Goal: Task Accomplishment & Management: Complete application form

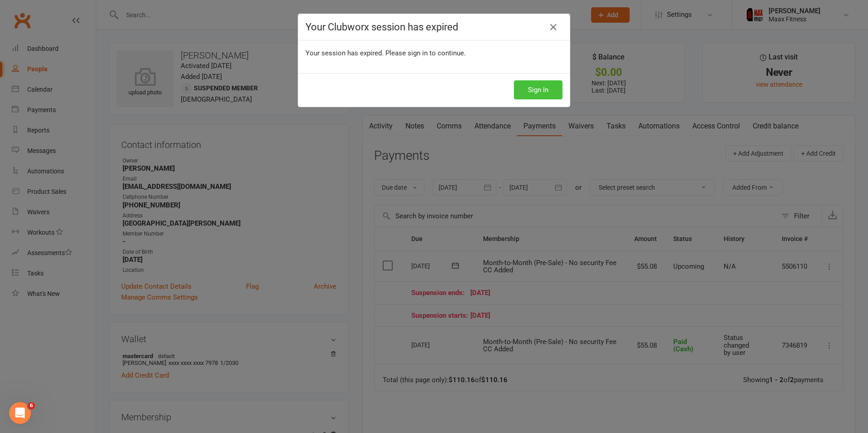
click at [534, 95] on button "Sign In" at bounding box center [538, 89] width 49 height 19
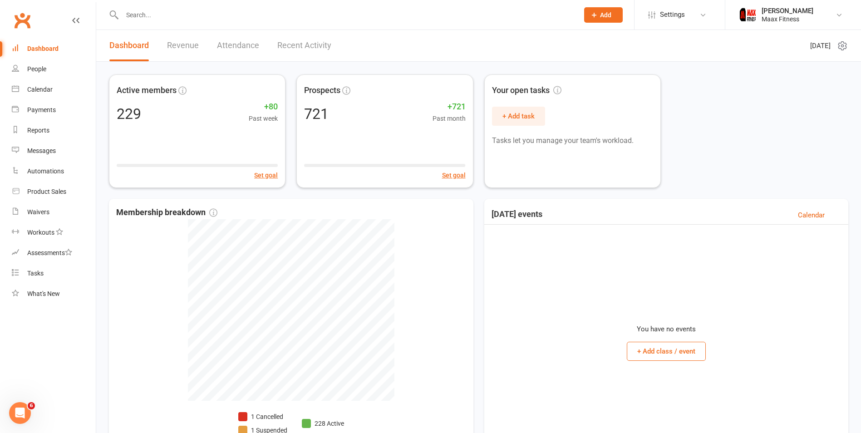
click at [605, 19] on button "Add" at bounding box center [603, 14] width 39 height 15
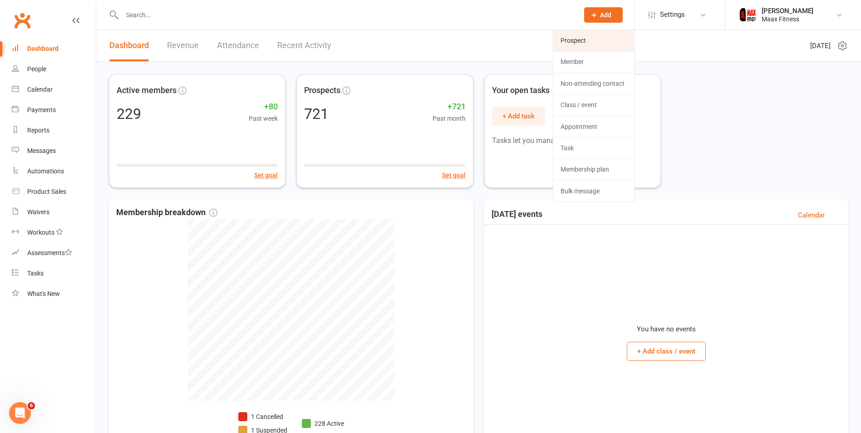
click at [596, 44] on link "Prospect" at bounding box center [594, 40] width 81 height 21
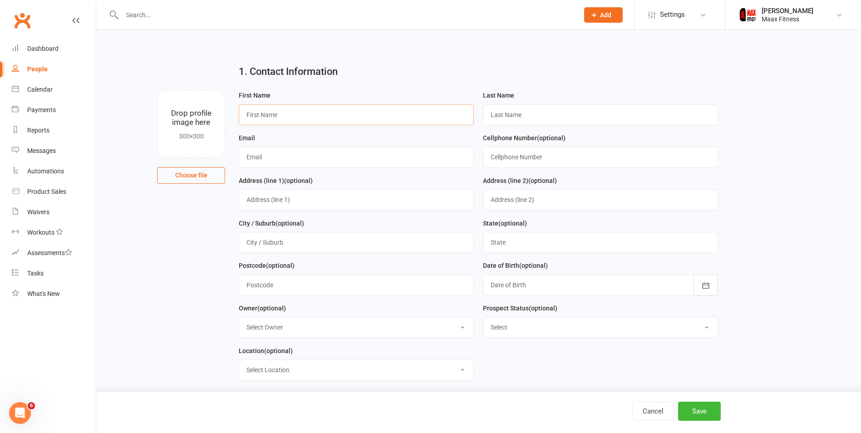
click at [387, 121] on input "text" at bounding box center [356, 114] width 235 height 21
drag, startPoint x: 338, startPoint y: 116, endPoint x: 276, endPoint y: 119, distance: 62.3
click at [276, 119] on input "Jonathan Phetsarath" at bounding box center [356, 114] width 235 height 21
type input "Jonathan"
type input "Phetsarath"
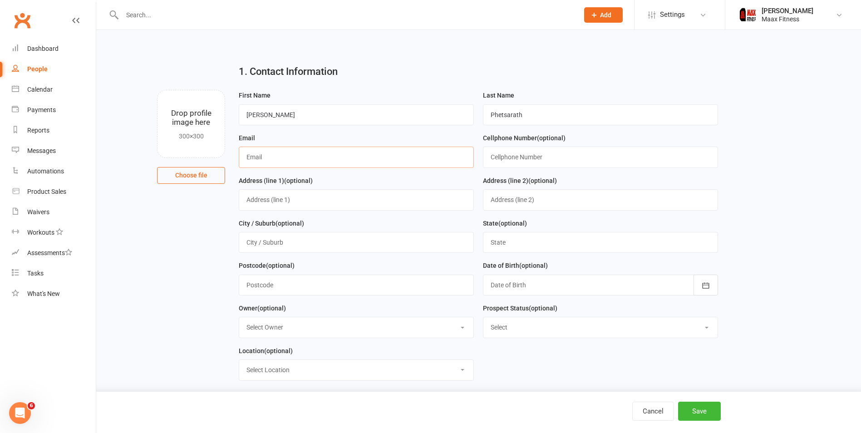
click at [261, 153] on input "text" at bounding box center [356, 157] width 235 height 21
type input "itsjonj0n4@gmail.com"
click at [544, 158] on input "text" at bounding box center [600, 157] width 235 height 21
type input "2146203665"
click at [434, 196] on input "text" at bounding box center [356, 199] width 235 height 21
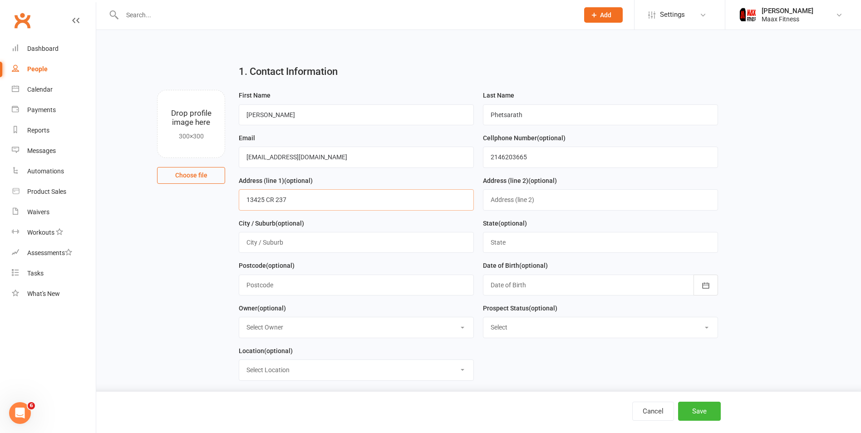
type input "13425 CR 237"
click at [371, 247] on input "text" at bounding box center [356, 242] width 235 height 21
type input "Terrell"
type input "Texas"
click at [389, 287] on input "text" at bounding box center [356, 285] width 235 height 21
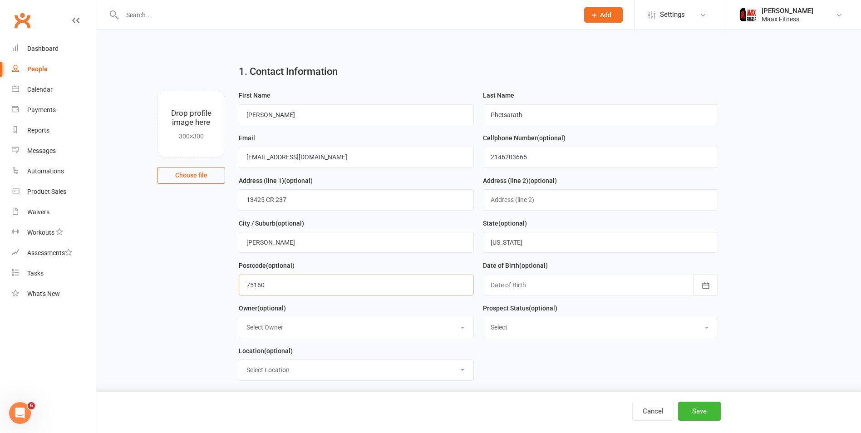
type input "75160"
click at [643, 292] on div at bounding box center [600, 285] width 235 height 21
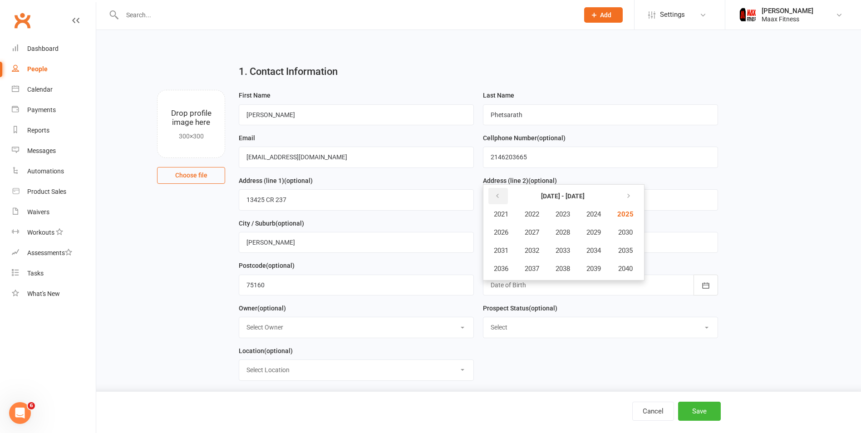
click at [499, 197] on icon "button" at bounding box center [498, 196] width 6 height 7
click at [500, 214] on span "2001" at bounding box center [501, 214] width 15 height 8
click at [557, 212] on button "February" at bounding box center [550, 214] width 47 height 17
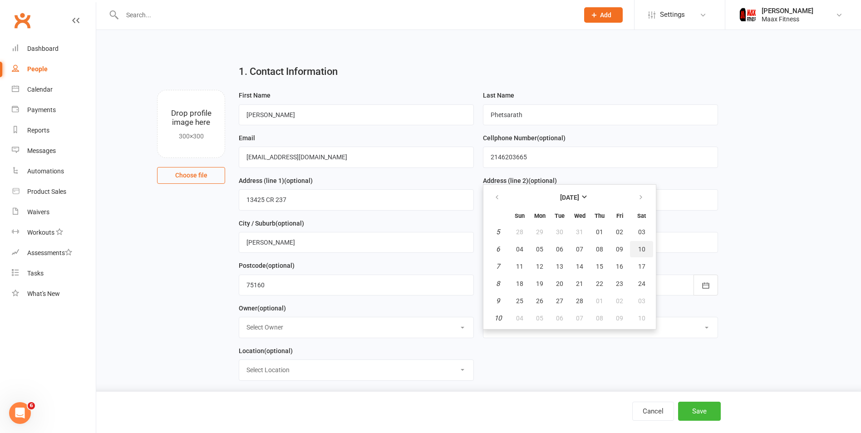
click at [643, 248] on span "10" at bounding box center [641, 249] width 7 height 7
type input "10 Feb 2001"
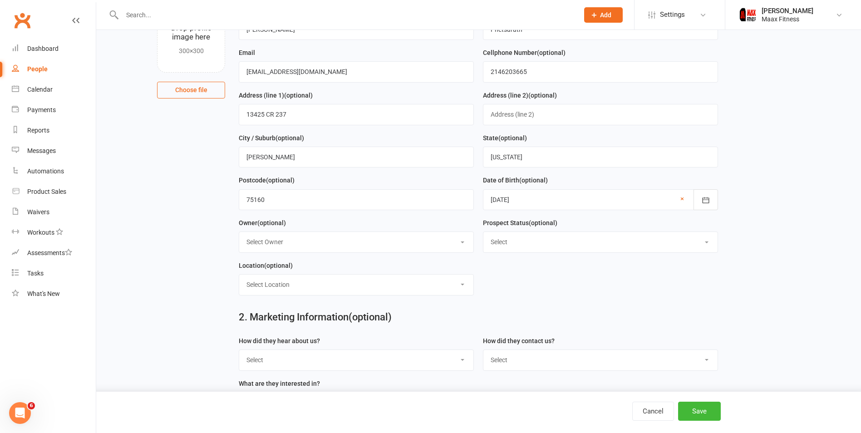
scroll to position [136, 0]
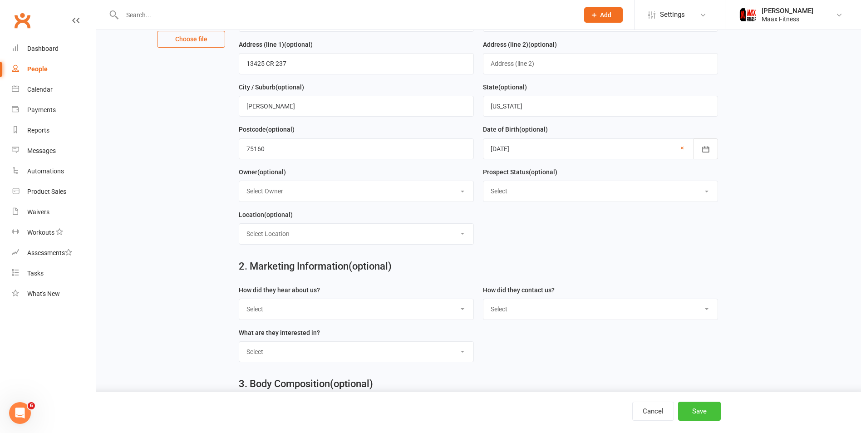
click at [708, 409] on button "Save" at bounding box center [699, 411] width 43 height 19
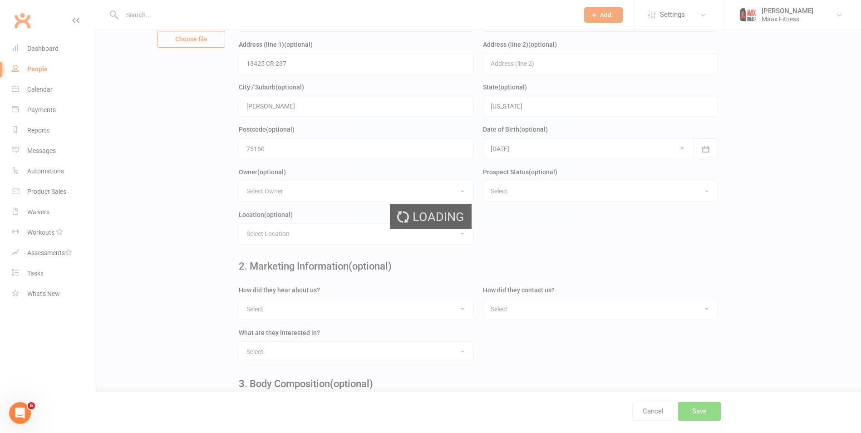
scroll to position [0, 0]
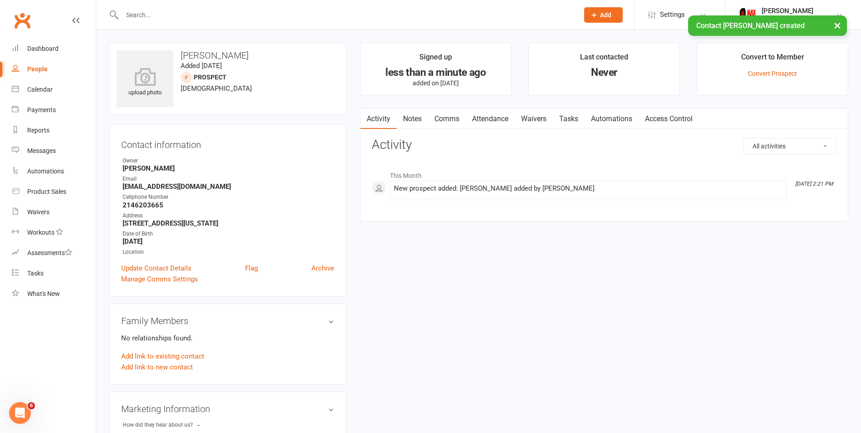
click at [539, 116] on link "Waivers" at bounding box center [534, 119] width 38 height 21
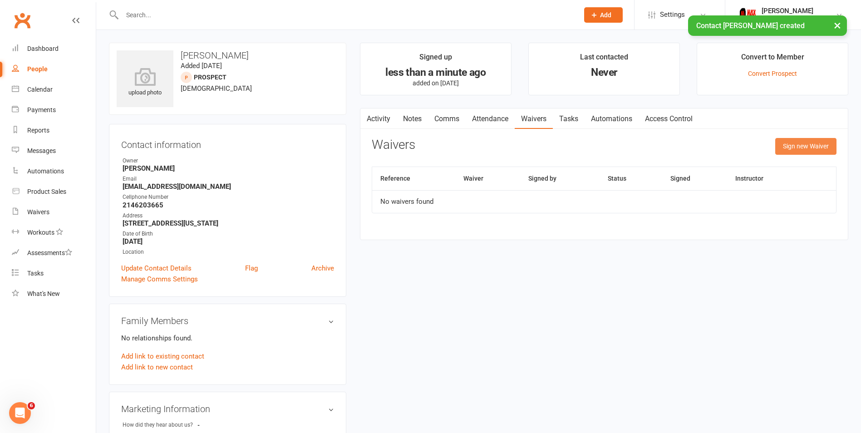
click at [804, 142] on button "Sign new Waiver" at bounding box center [806, 146] width 61 height 16
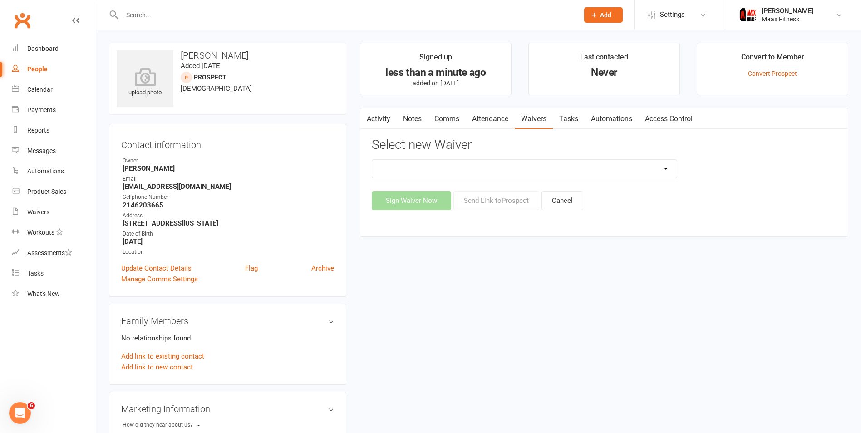
click at [653, 173] on select "12 Month Individual Membership 12 Month PRESALE Membership 1 Month Membership O…" at bounding box center [524, 169] width 305 height 18
select select "15029"
click at [372, 160] on select "12 Month Individual Membership 12 Month PRESALE Membership 1 Month Membership O…" at bounding box center [524, 169] width 305 height 18
click at [431, 205] on button "Sign Waiver Now" at bounding box center [411, 200] width 79 height 19
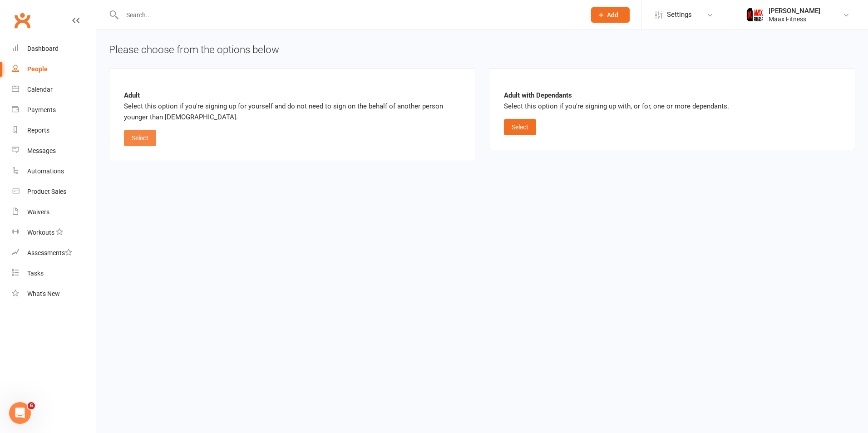
click at [148, 134] on button "Select" at bounding box center [140, 138] width 32 height 16
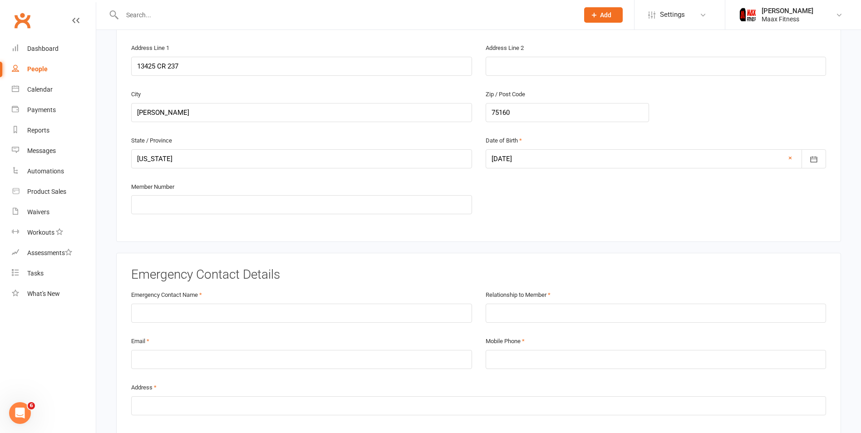
scroll to position [318, 0]
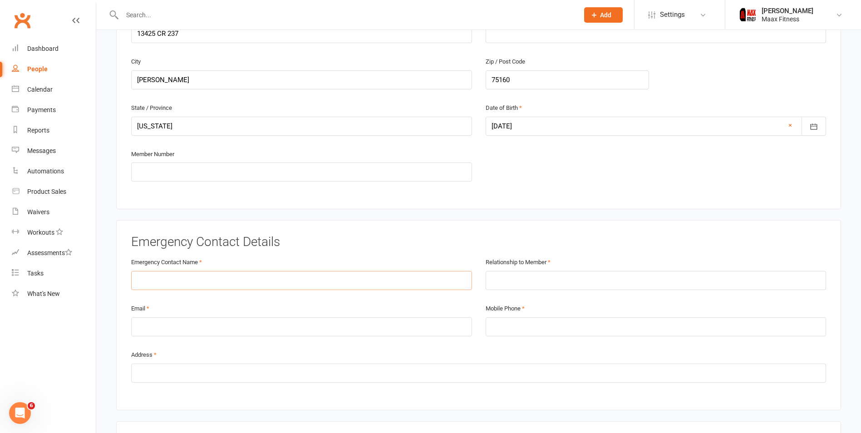
click at [316, 281] on input "text" at bounding box center [301, 280] width 341 height 19
type input "Honney Phetsarath"
type input "Mother"
click at [584, 323] on input "tel" at bounding box center [656, 326] width 341 height 19
type input "9724829529"
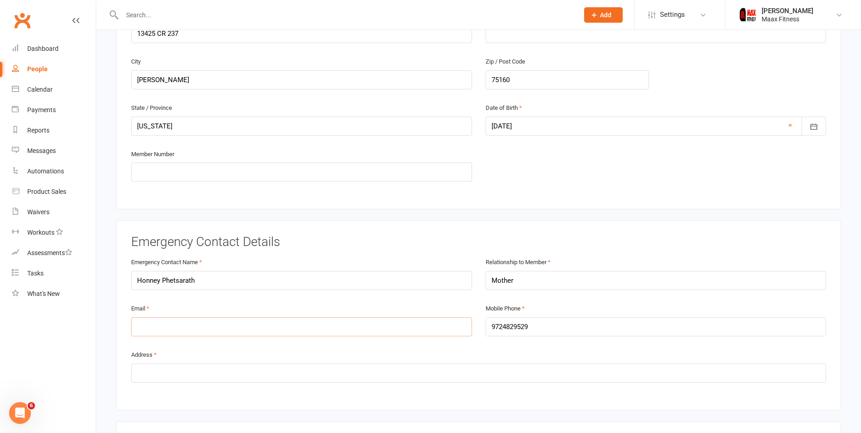
drag, startPoint x: 193, startPoint y: 327, endPoint x: 199, endPoint y: 326, distance: 6.1
click at [193, 327] on input "email" at bounding box center [301, 326] width 341 height 19
drag, startPoint x: 370, startPoint y: 232, endPoint x: 364, endPoint y: 236, distance: 7.4
click at [370, 232] on div "Emergency Contact Details Emergency Contact Name Honney Phetsarath Relationship…" at bounding box center [478, 315] width 725 height 190
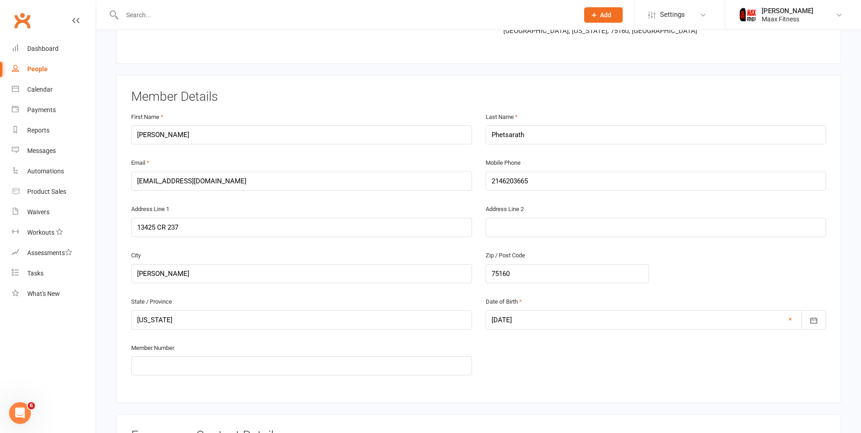
scroll to position [91, 0]
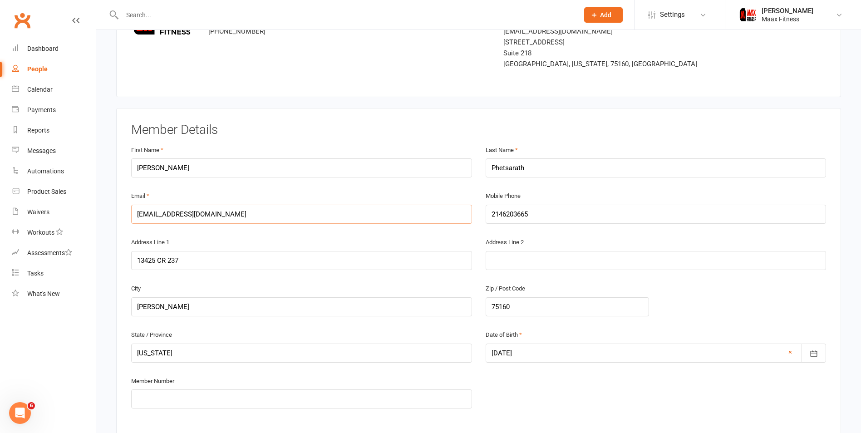
drag, startPoint x: 251, startPoint y: 211, endPoint x: 129, endPoint y: 215, distance: 122.2
click at [129, 215] on div "Email itsjonj0n4@gmail.com" at bounding box center [301, 213] width 355 height 46
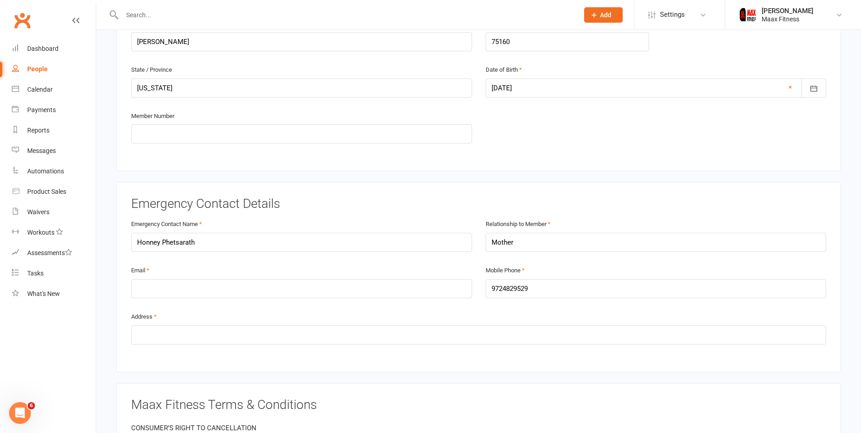
scroll to position [363, 0]
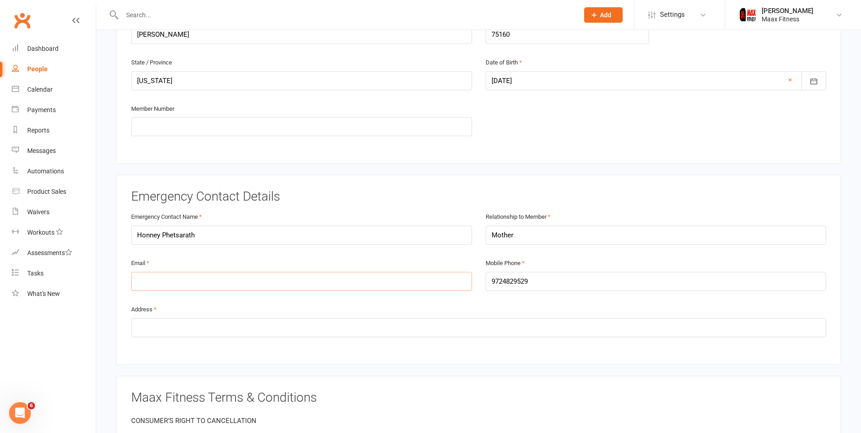
click at [190, 281] on input "email" at bounding box center [301, 281] width 341 height 19
paste input "itsjonj0n4@gmail.com"
click at [339, 289] on input "itsjonj0n4@gmail.com" at bounding box center [301, 281] width 341 height 19
type input "itsjonj0n4@gmail.com"
click at [346, 310] on div "Address" at bounding box center [478, 321] width 695 height 34
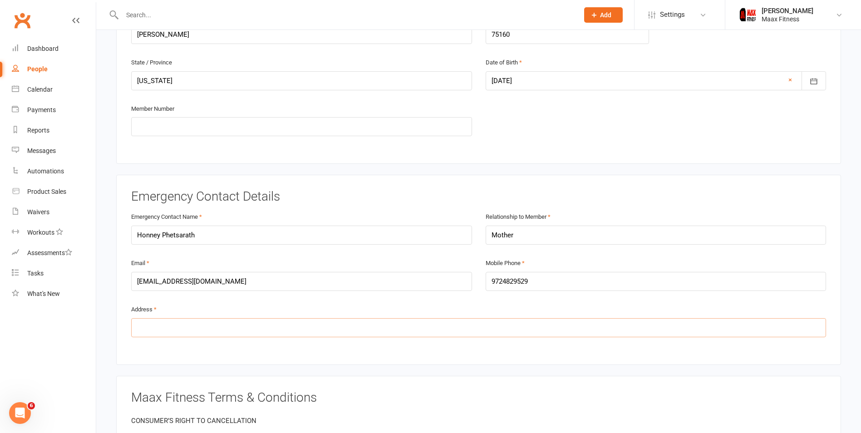
click at [315, 321] on input "text" at bounding box center [478, 327] width 695 height 19
click at [239, 323] on input "text" at bounding box center [478, 327] width 695 height 19
click at [214, 334] on input "text" at bounding box center [478, 327] width 695 height 19
type input "13425 CR 237., Terrell, TX 75160"
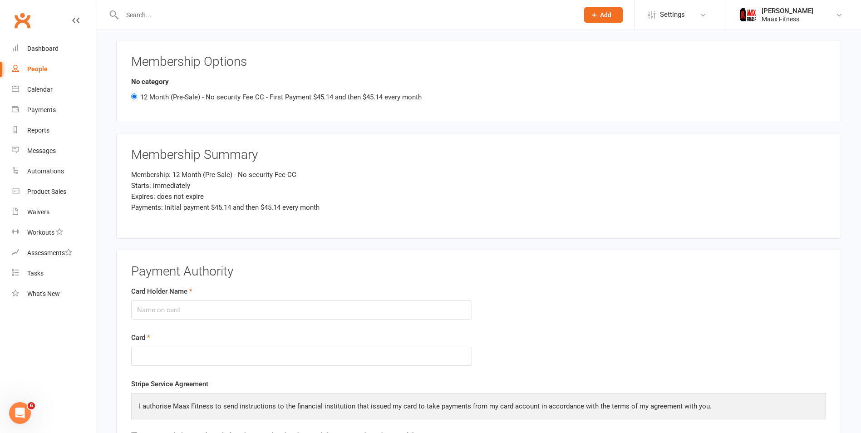
scroll to position [1044, 0]
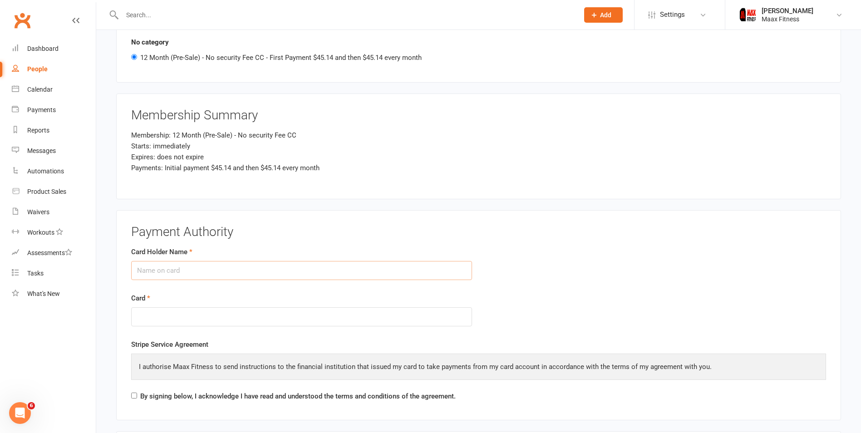
click at [212, 270] on input "Card Holder Name" at bounding box center [301, 270] width 341 height 19
click at [663, 258] on form "Card Holder Name Card" at bounding box center [478, 293] width 709 height 93
click at [256, 267] on input "Card Holder Name" at bounding box center [301, 270] width 341 height 19
type input "Jonathan V Phetsarath"
click at [521, 289] on form "Card Holder Name Jonathan V Phetsarath Card" at bounding box center [478, 293] width 709 height 93
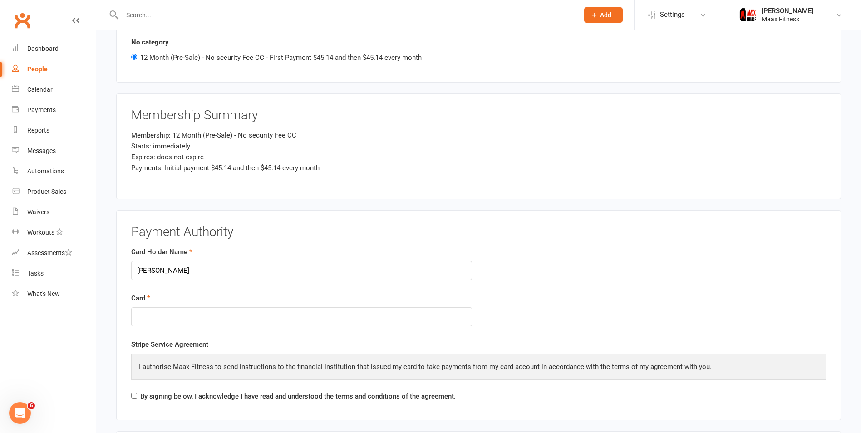
drag, startPoint x: 482, startPoint y: 325, endPoint x: 409, endPoint y: 308, distance: 75.4
click at [482, 325] on form "Card Holder Name Jonathan V Phetsarath Card" at bounding box center [478, 293] width 709 height 93
click at [558, 301] on form "Card Holder Name Jonathan V Phetsarath Card" at bounding box center [478, 293] width 709 height 93
click at [605, 317] on form "Card Holder Name Jonathan V Phetsarath Card" at bounding box center [478, 293] width 709 height 93
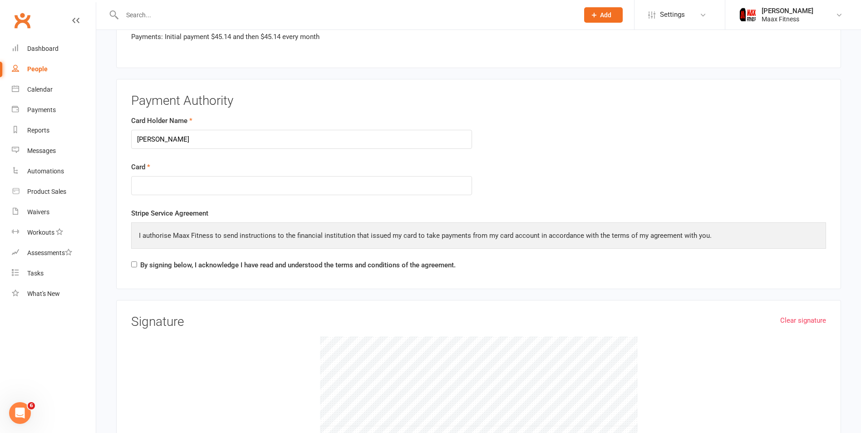
scroll to position [1181, 0]
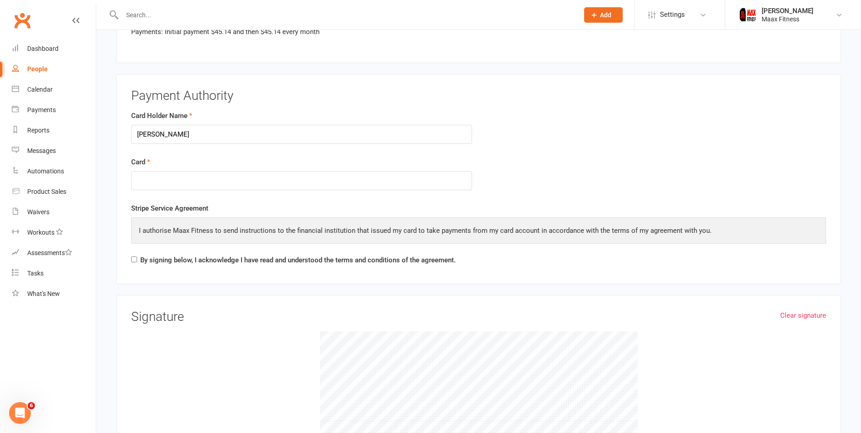
click at [138, 260] on div "By signing below, I acknowledge I have read and understood the terms and condit…" at bounding box center [293, 262] width 325 height 15
click at [134, 259] on input "By signing below, I acknowledge I have read and understood the terms and condit…" at bounding box center [134, 260] width 6 height 6
checkbox input "true"
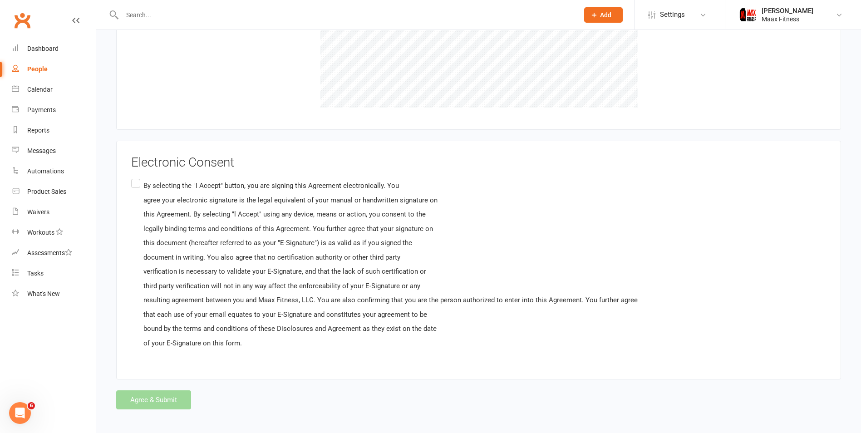
scroll to position [1545, 0]
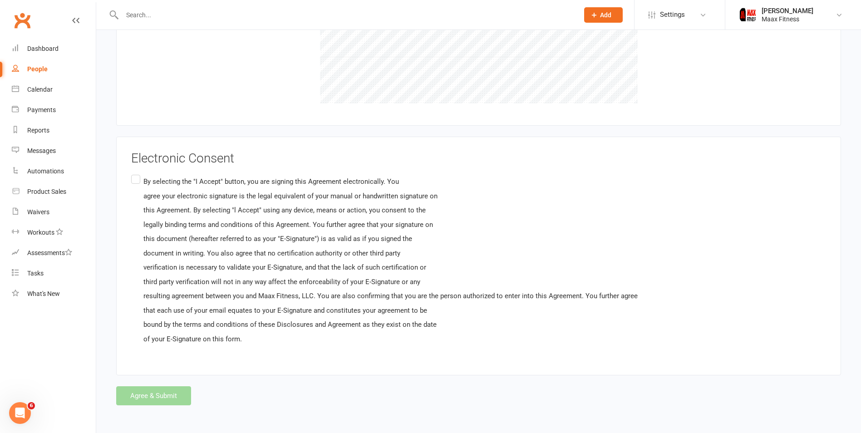
click at [134, 179] on label "By selecting the "I Accept" button, you are signing this Agreement electronical…" at bounding box center [384, 260] width 507 height 175
click at [134, 173] on input "By selecting the "I Accept" button, you are signing this Agreement electronical…" at bounding box center [134, 173] width 6 height 0
click at [180, 397] on button "Agree & Submit" at bounding box center [153, 395] width 75 height 19
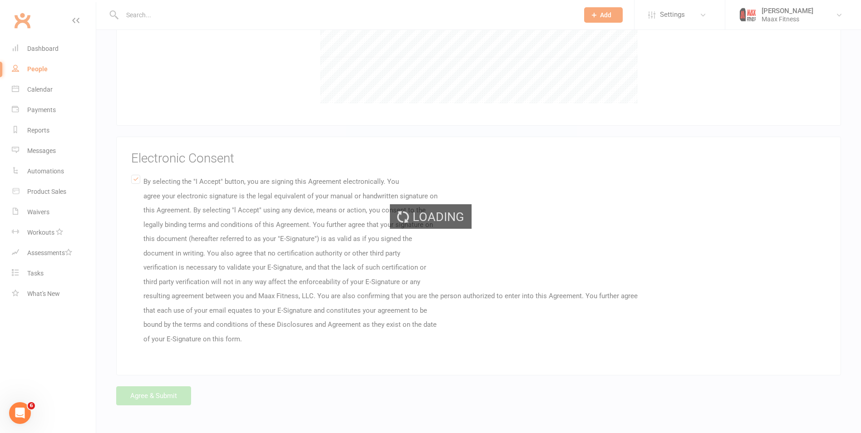
scroll to position [0, 0]
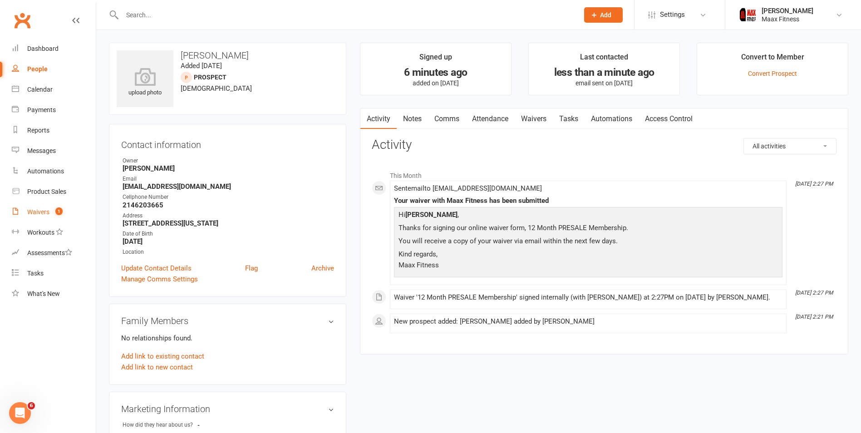
click at [46, 208] on link "Waivers 1" at bounding box center [54, 212] width 84 height 20
select select "25"
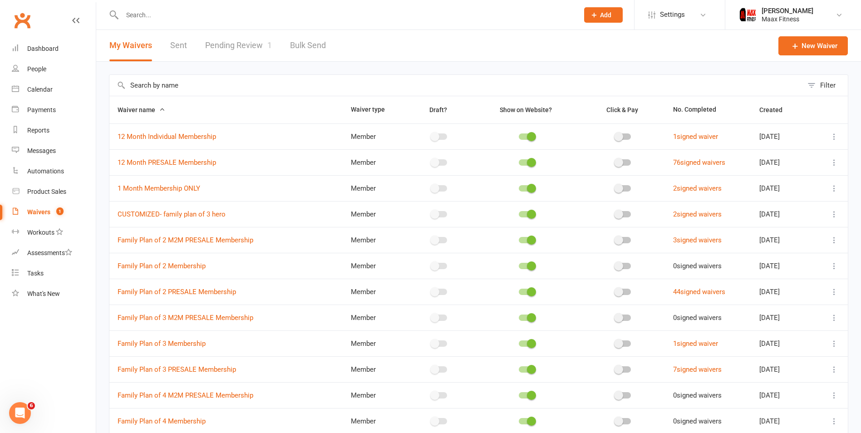
click at [237, 46] on link "Pending Review 1" at bounding box center [238, 45] width 67 height 31
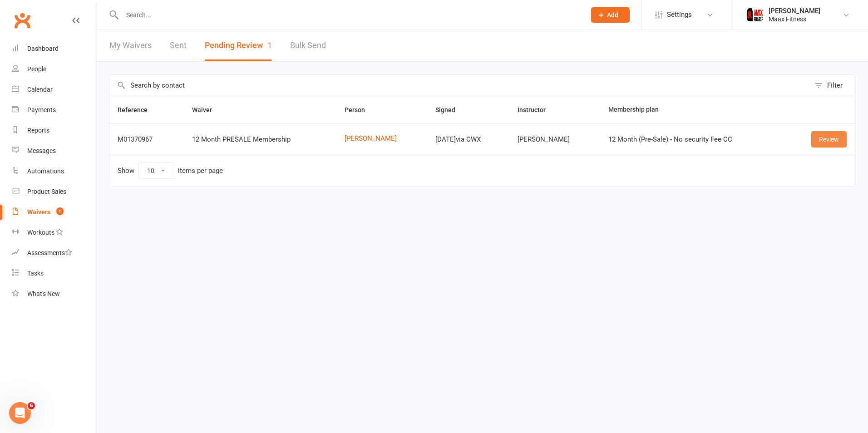
click at [823, 140] on link "Review" at bounding box center [829, 139] width 35 height 16
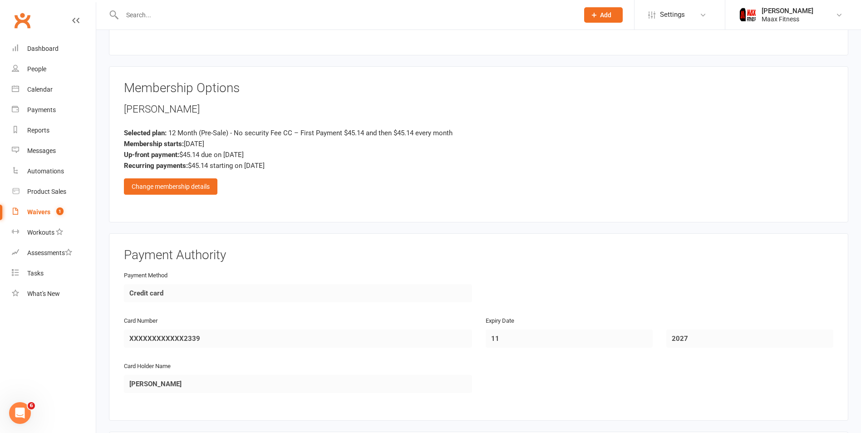
scroll to position [799, 0]
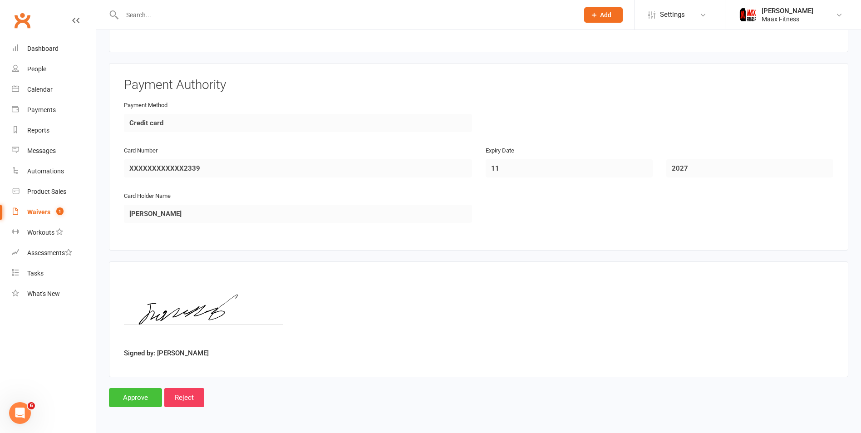
click at [150, 396] on input "Approve" at bounding box center [135, 397] width 53 height 19
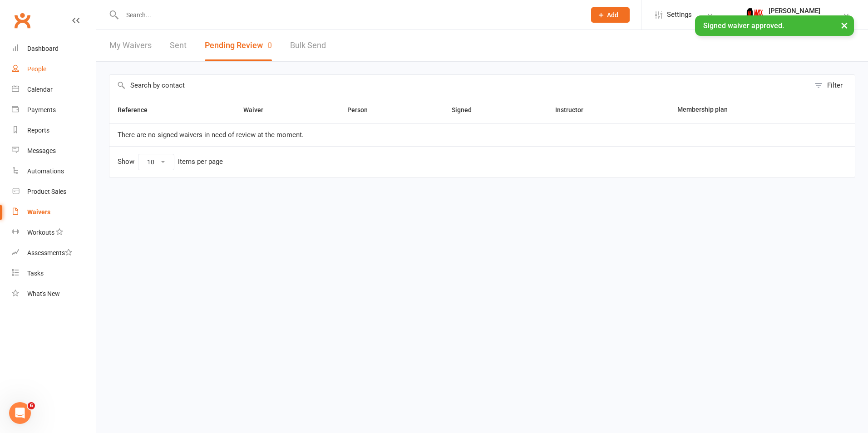
drag, startPoint x: 37, startPoint y: 73, endPoint x: 47, endPoint y: 78, distance: 11.2
click at [37, 72] on div "People" at bounding box center [36, 68] width 19 height 7
select select "100"
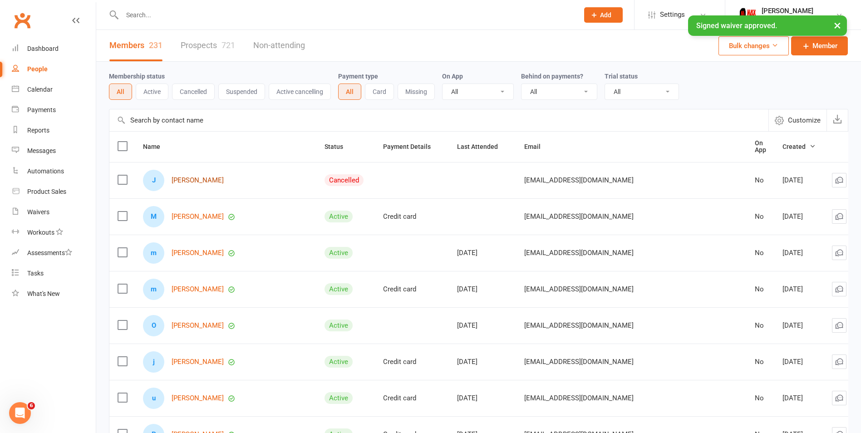
click at [215, 181] on link "Jonathan Phetsarath" at bounding box center [198, 181] width 52 height 8
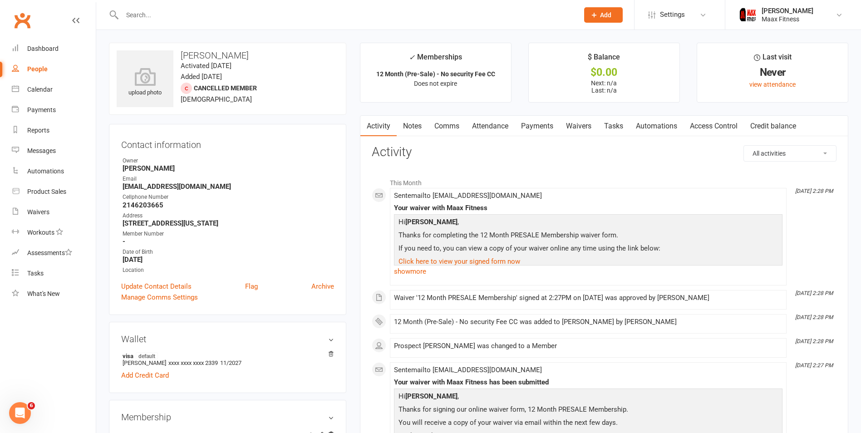
click at [543, 125] on link "Payments" at bounding box center [537, 126] width 45 height 21
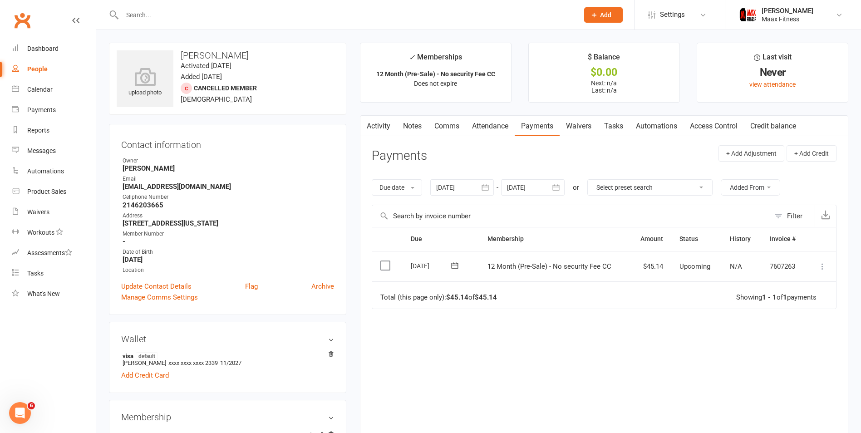
click at [824, 267] on icon at bounding box center [822, 266] width 9 height 9
click at [792, 305] on link "Mark as Paid (POS)" at bounding box center [783, 302] width 90 height 18
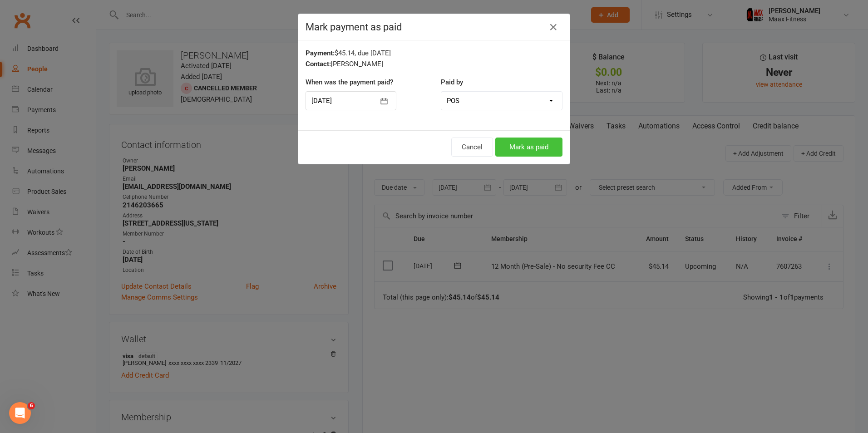
click at [541, 153] on button "Mark as paid" at bounding box center [528, 147] width 67 height 19
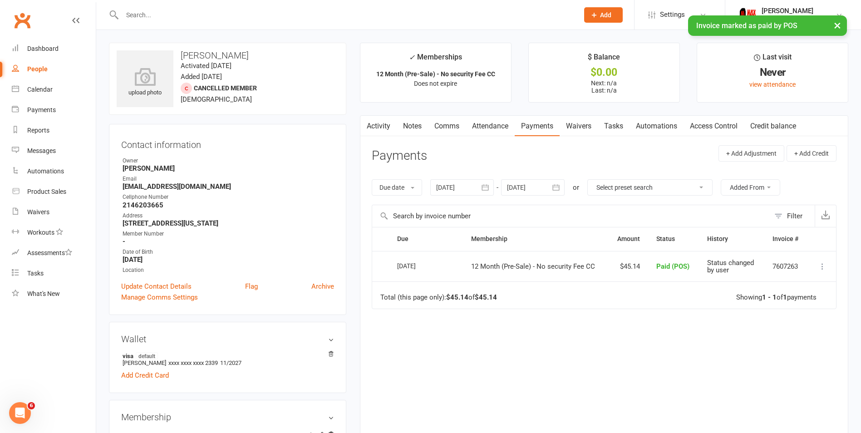
click at [703, 126] on link "Access Control" at bounding box center [714, 126] width 60 height 21
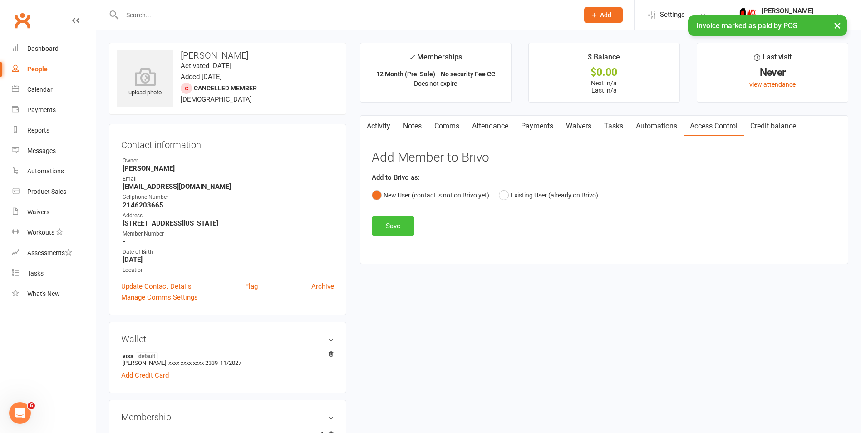
click at [385, 224] on button "Save" at bounding box center [393, 226] width 43 height 19
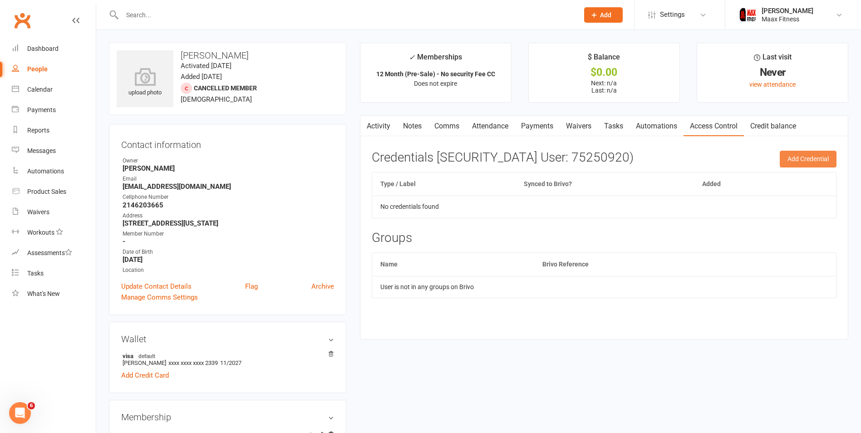
click at [819, 163] on button "Add Credential" at bounding box center [808, 159] width 57 height 16
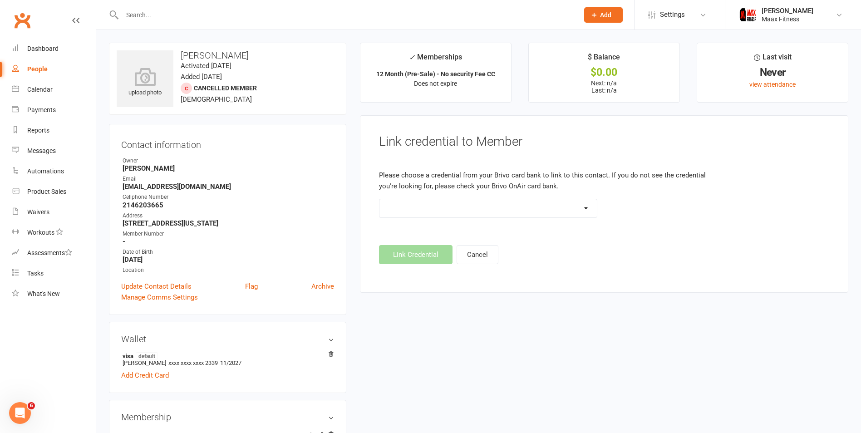
click at [562, 211] on select at bounding box center [489, 208] width 218 height 18
click at [639, 259] on footer "Link Credential Cancel" at bounding box center [604, 254] width 450 height 19
drag, startPoint x: 121, startPoint y: 185, endPoint x: 194, endPoint y: 188, distance: 72.7
click at [194, 188] on li "Email itsjonj0n4@gmail.com" at bounding box center [227, 183] width 213 height 16
drag, startPoint x: 194, startPoint y: 188, endPoint x: 188, endPoint y: 187, distance: 5.5
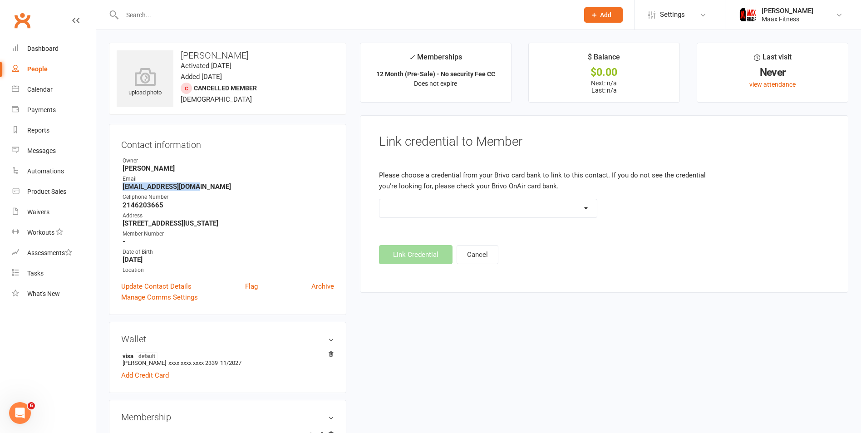
copy strong "itsjonj0n4@gmail.com"
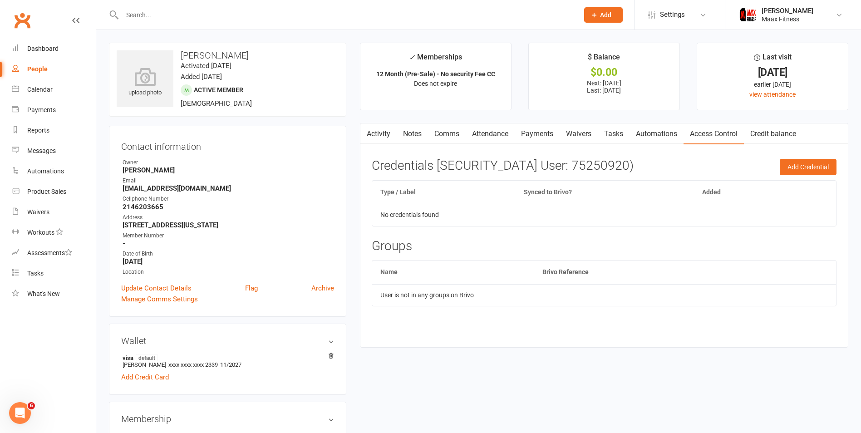
click at [541, 133] on link "Payments" at bounding box center [537, 134] width 45 height 21
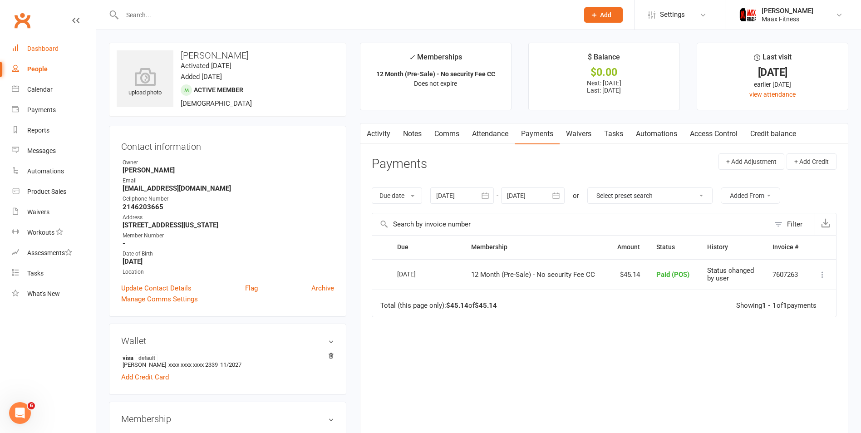
click at [51, 49] on div "Dashboard" at bounding box center [42, 48] width 31 height 7
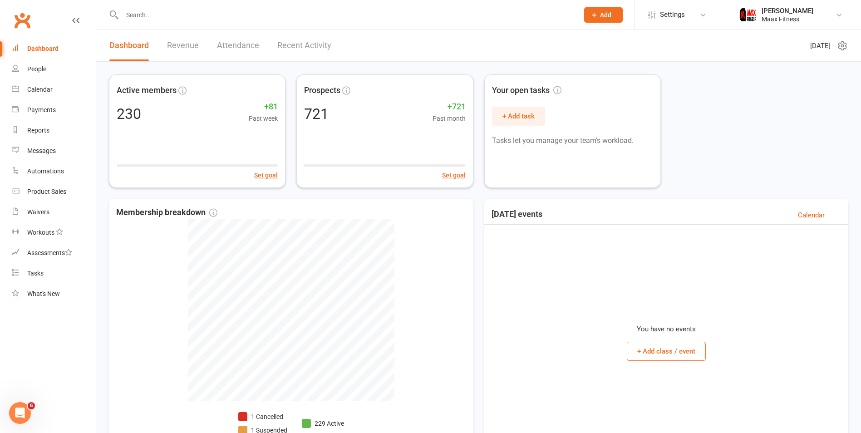
click at [41, 45] on link "Dashboard" at bounding box center [54, 49] width 84 height 20
click at [52, 51] on div "Dashboard" at bounding box center [42, 48] width 31 height 7
click at [46, 71] on div "People" at bounding box center [36, 68] width 19 height 7
select select "100"
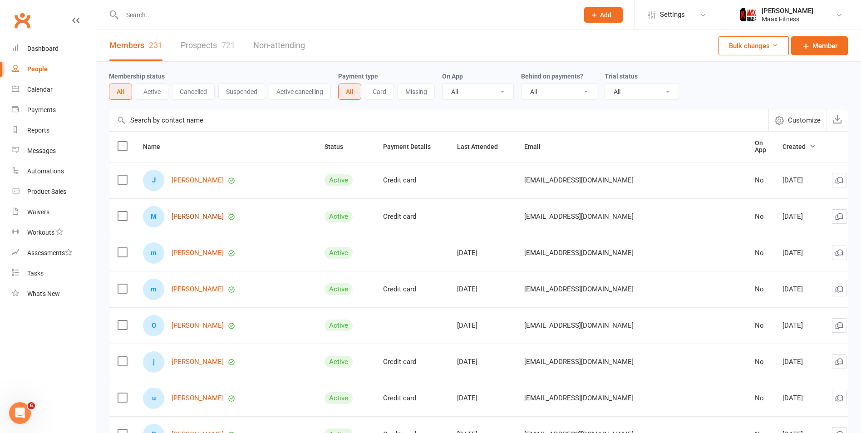
click at [196, 213] on link "Melvin Cunigan" at bounding box center [198, 217] width 52 height 8
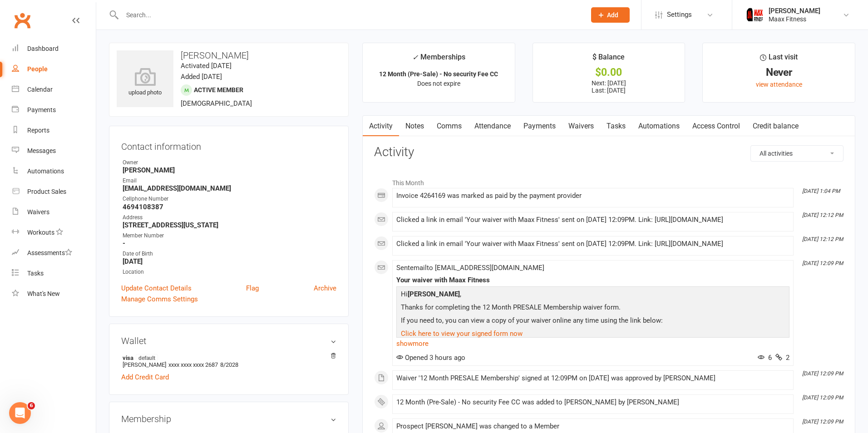
select select "100"
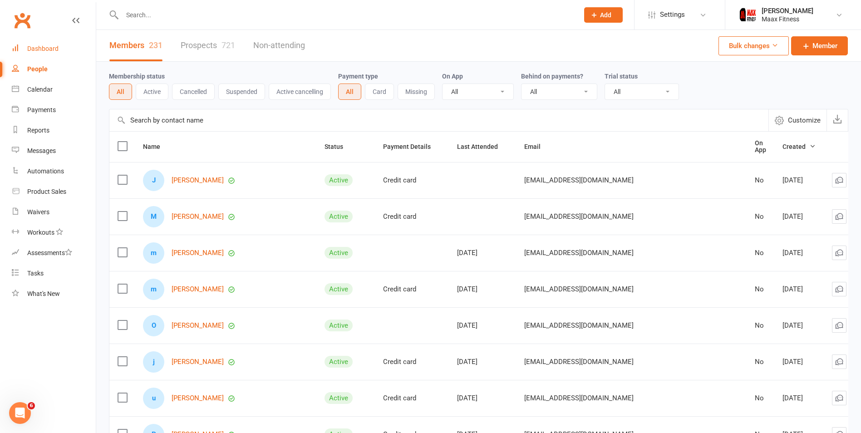
click at [52, 48] on div "Dashboard" at bounding box center [42, 48] width 31 height 7
